Goal: Task Accomplishment & Management: Use online tool/utility

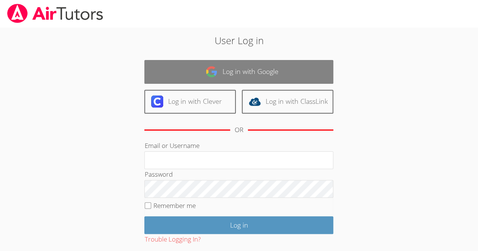
click at [215, 75] on img at bounding box center [212, 72] width 12 height 12
click at [225, 70] on link "Log in with Google" at bounding box center [238, 72] width 189 height 24
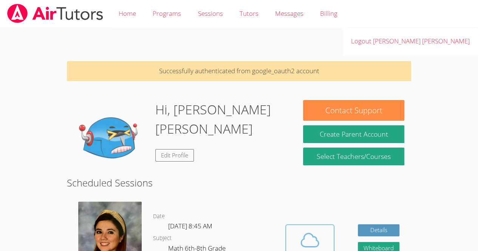
click at [292, 230] on span at bounding box center [310, 240] width 39 height 21
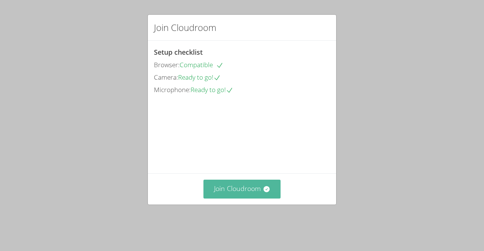
click at [244, 195] on button "Join Cloudroom" at bounding box center [241, 189] width 77 height 19
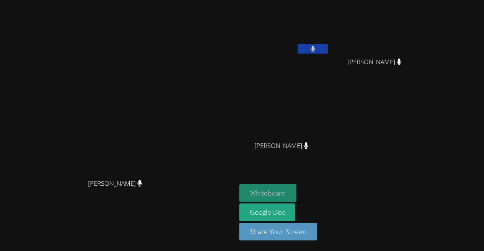
click at [296, 191] on button "Whiteboard" at bounding box center [267, 193] width 57 height 18
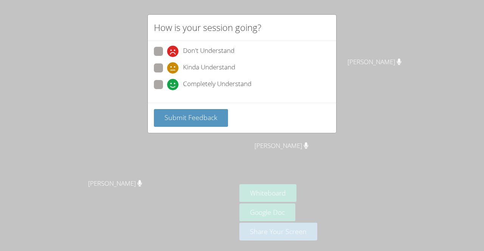
click at [167, 90] on span at bounding box center [167, 90] width 0 height 0
click at [167, 81] on input "Completely Understand" at bounding box center [170, 83] width 6 height 6
radio input "true"
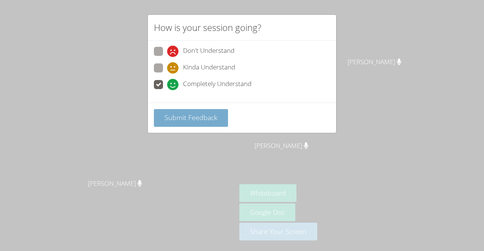
click at [184, 114] on span "Submit Feedback" at bounding box center [190, 117] width 53 height 9
